Goal: Check status: Check status

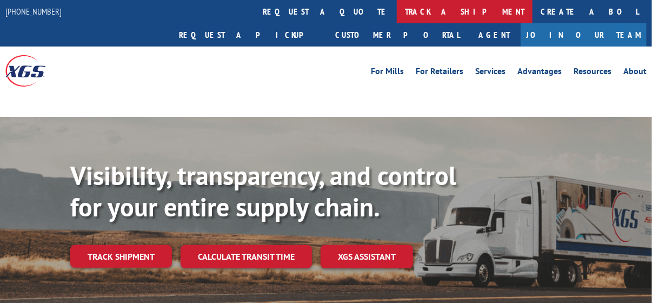
click at [397, 10] on link "track a shipment" at bounding box center [465, 11] width 136 height 23
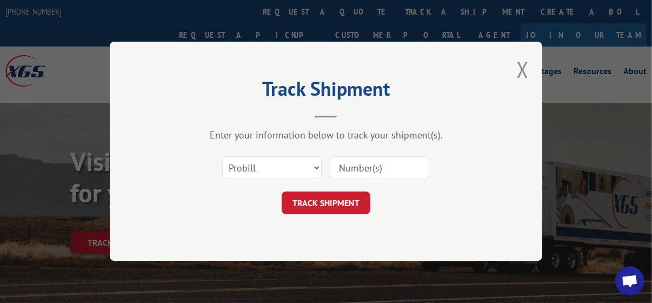
drag, startPoint x: 254, startPoint y: 160, endPoint x: 256, endPoint y: 167, distance: 6.8
click at [255, 161] on select "Select category... Probill BOL PO" at bounding box center [271, 168] width 99 height 23
select select "po"
click at [222, 157] on select "Select category... Probill BOL PO" at bounding box center [271, 168] width 99 height 23
click at [374, 172] on input at bounding box center [379, 168] width 99 height 23
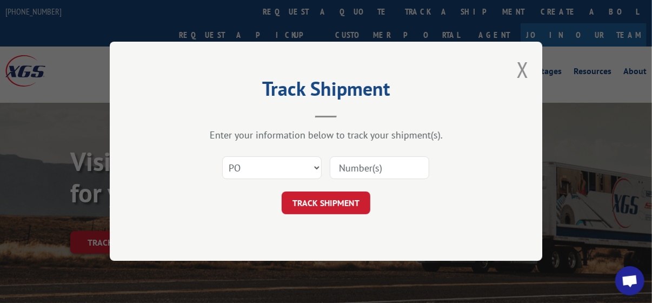
paste input "07513041"
type input "07513041"
click at [342, 197] on button "TRACK SHIPMENT" at bounding box center [326, 203] width 89 height 23
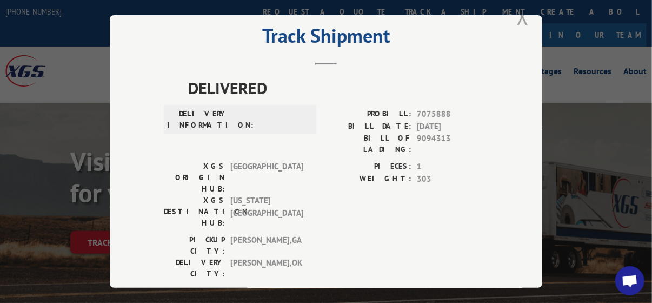
click at [517, 14] on div "Track Shipment DELIVERED DELIVERY INFORMATION: PROBILL: 7075888 BILL DATE: [DAT…" at bounding box center [326, 151] width 652 height 303
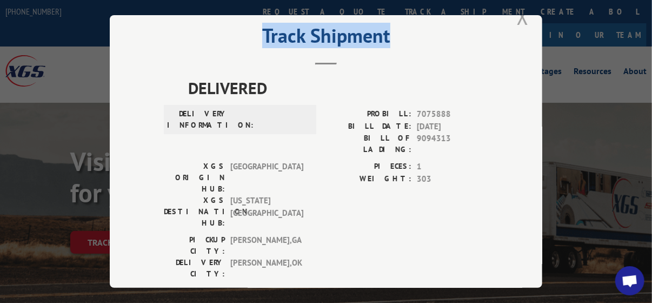
scroll to position [14, 0]
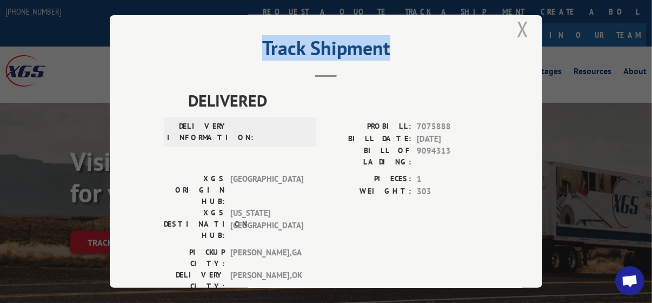
drag, startPoint x: 517, startPoint y: 14, endPoint x: 517, endPoint y: 24, distance: 9.7
click at [517, 24] on button "Close modal" at bounding box center [523, 29] width 12 height 29
